Goal: Task Accomplishment & Management: Manage account settings

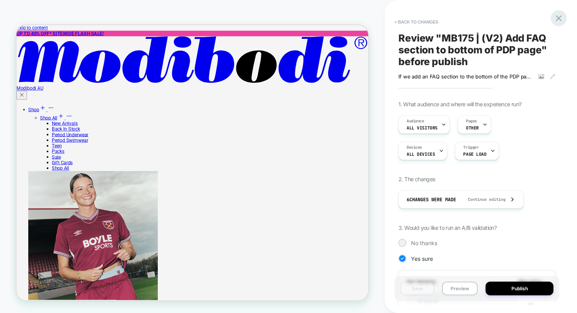
click at [558, 17] on icon at bounding box center [558, 18] width 6 height 6
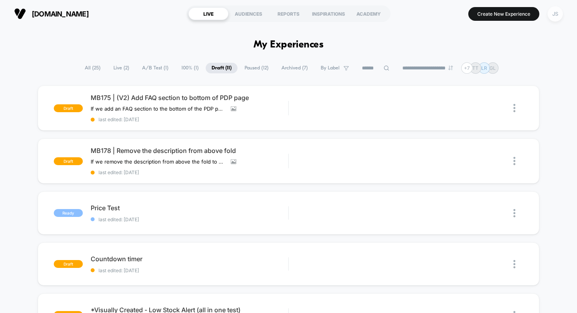
click at [559, 16] on div "JS" at bounding box center [554, 13] width 15 height 15
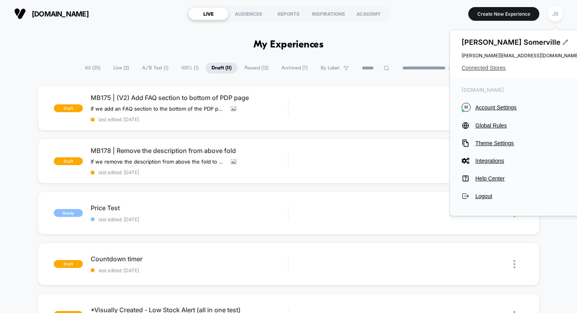
click at [481, 66] on span "Connected Stores" at bounding box center [520, 68] width 118 height 6
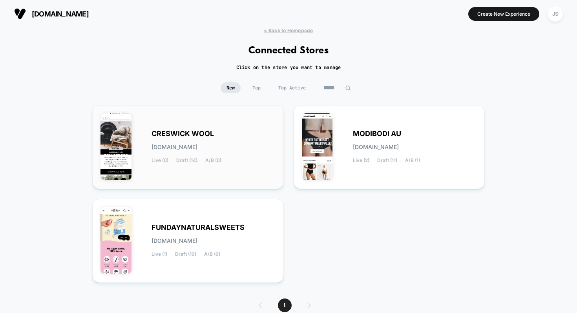
click at [213, 120] on div "CRESWICK WOOL [DOMAIN_NAME] Live (0) Draft (14) A/B (0)" at bounding box center [187, 146] width 175 height 67
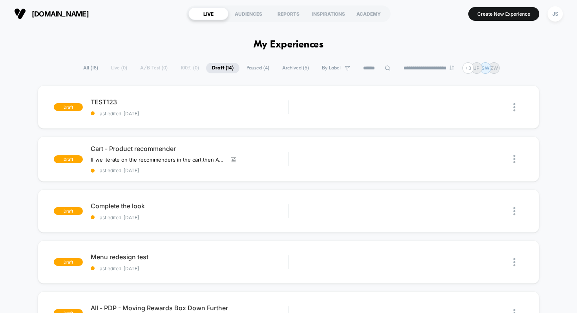
click at [515, 106] on img at bounding box center [514, 107] width 2 height 8
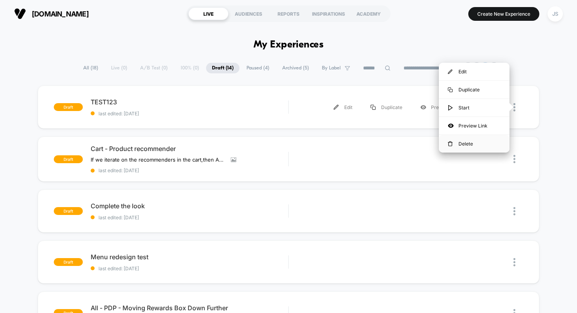
click at [474, 139] on div "Delete" at bounding box center [473, 144] width 71 height 18
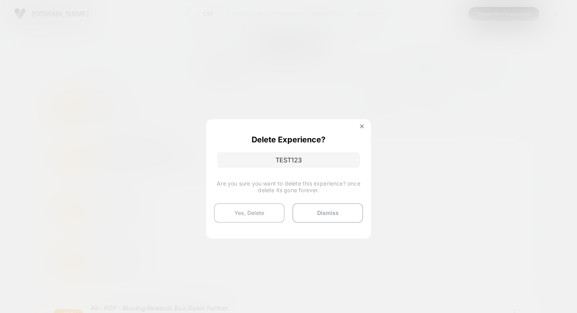
click at [246, 216] on button "Yes, Delete" at bounding box center [249, 213] width 71 height 20
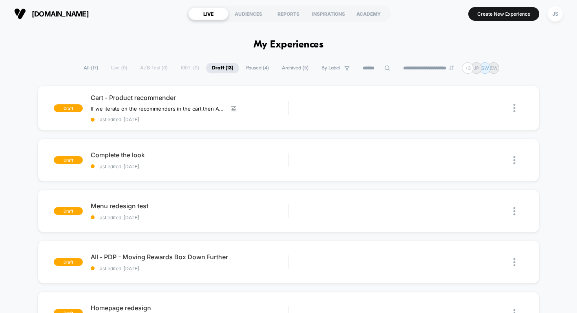
click at [256, 69] on span "Paused ( 4 )" at bounding box center [257, 68] width 35 height 11
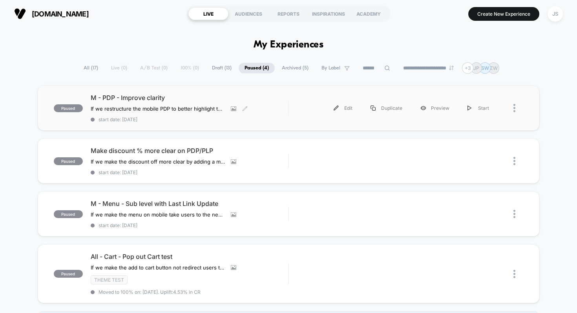
click at [126, 97] on span "M - PDP - Improve clarity" at bounding box center [190, 98] width 198 height 8
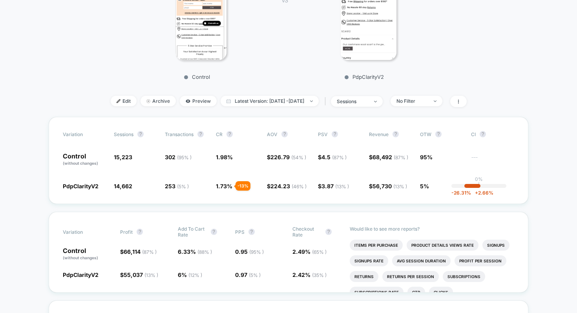
scroll to position [201, 0]
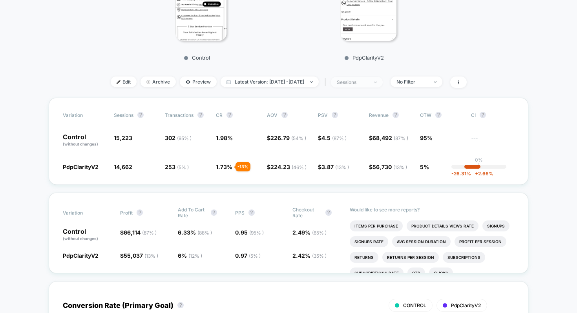
click at [351, 81] on div "sessions" at bounding box center [352, 82] width 31 height 6
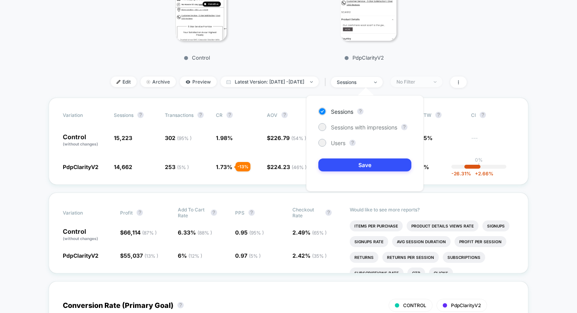
click at [433, 86] on span "No Filter" at bounding box center [416, 81] width 52 height 11
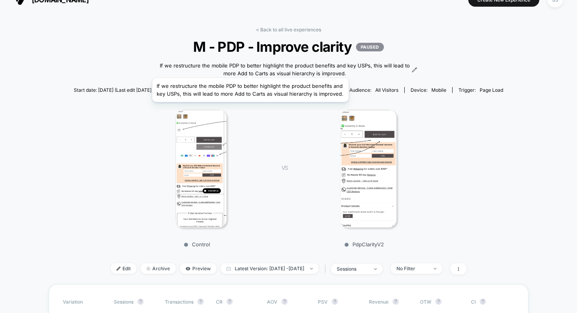
scroll to position [14, 0]
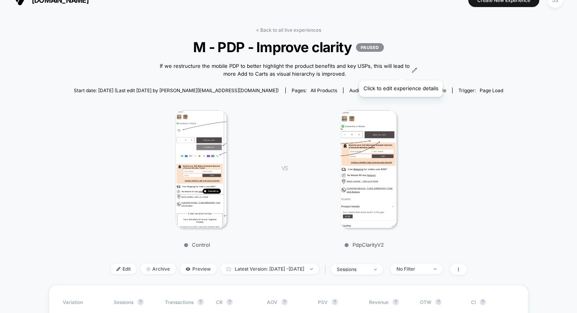
click at [412, 71] on icon at bounding box center [414, 70] width 4 height 4
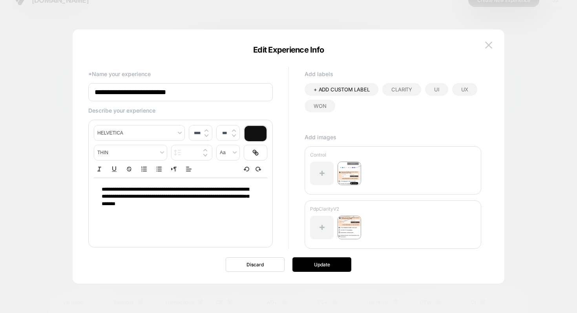
type input "****"
click at [168, 188] on span "**********" at bounding box center [175, 197] width 147 height 20
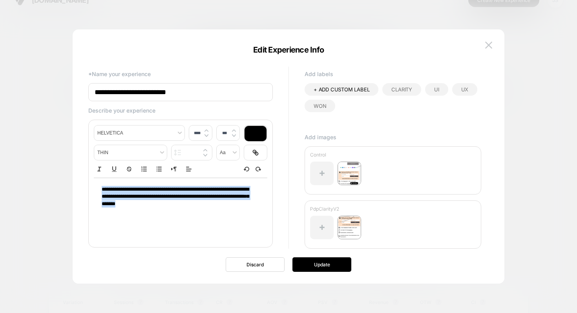
click at [168, 188] on span "**********" at bounding box center [175, 197] width 147 height 20
copy span "**********"
click at [488, 42] on img at bounding box center [488, 45] width 7 height 7
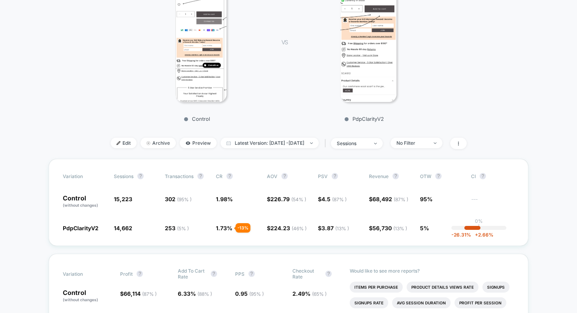
scroll to position [168, 0]
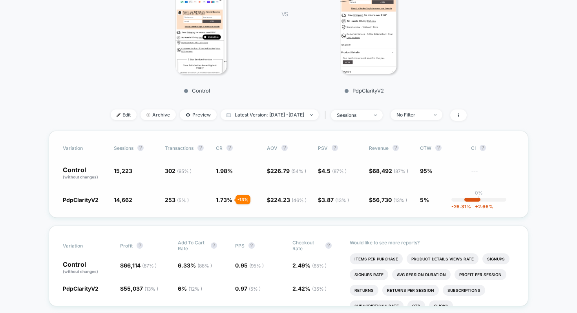
click at [218, 167] on span "1.98 %" at bounding box center [237, 173] width 43 height 13
drag, startPoint x: 225, startPoint y: 171, endPoint x: 208, endPoint y: 171, distance: 17.3
click at [208, 172] on div "Control (without changes) 15,223 302 ( 95 % ) 1.98 % $ 226.79 ( 54 % ) $ 4.5 ( …" at bounding box center [288, 173] width 451 height 13
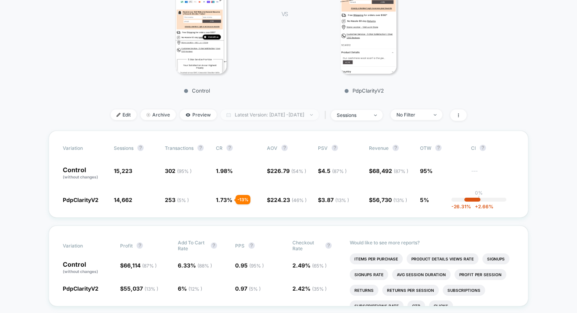
click at [251, 116] on span "Latest Version: [DATE] - [DATE]" at bounding box center [269, 114] width 98 height 11
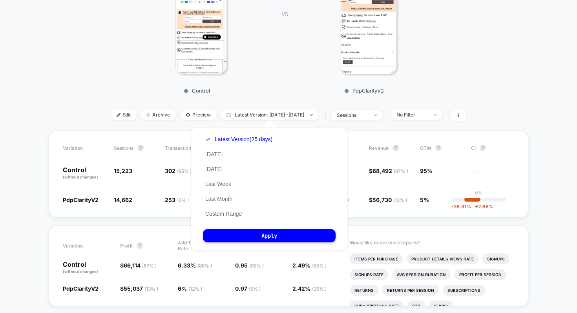
click at [266, 93] on div "Control VS PdpClarityV2" at bounding box center [284, 22] width 429 height 151
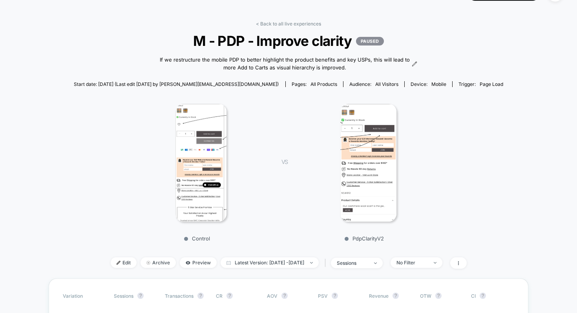
scroll to position [18, 0]
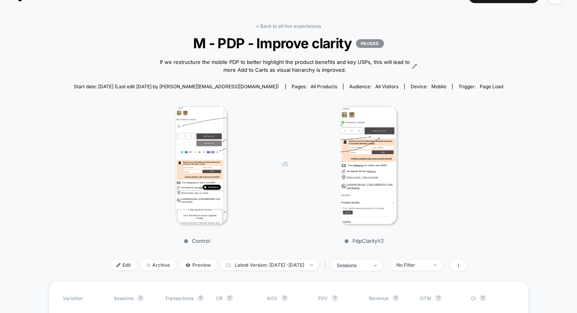
click at [241, 42] on span "M - PDP - Improve clarity PAUSED" at bounding box center [288, 43] width 386 height 16
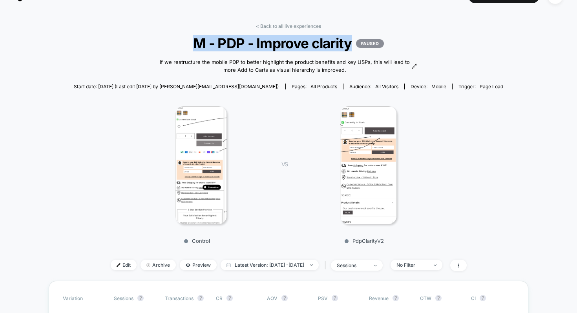
click at [241, 42] on span "M - PDP - Improve clarity PAUSED" at bounding box center [288, 43] width 386 height 16
copy span "M - PDP - Improve clarity"
